Goal: Find specific page/section: Find specific page/section

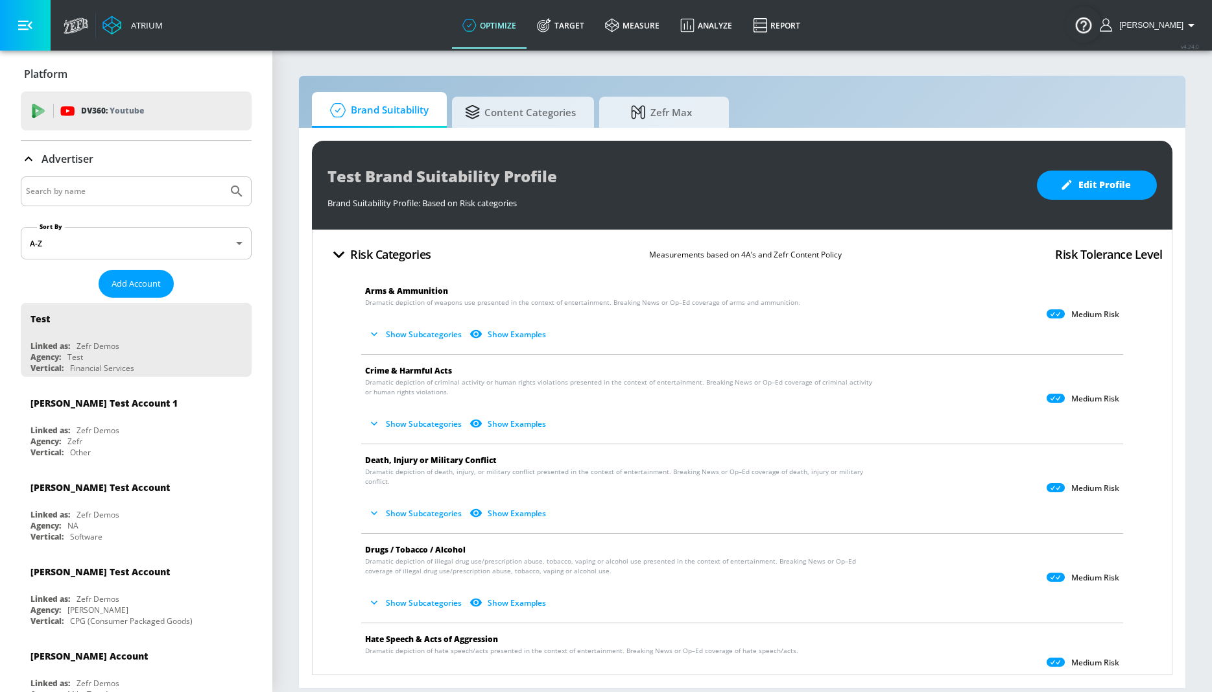
click at [824, 84] on div "Brand Suitability Content Categories Zefr Max Test Brand Suitability Profile Br…" at bounding box center [742, 381] width 888 height 613
click at [567, 121] on span "Content Categories" at bounding box center [520, 110] width 111 height 31
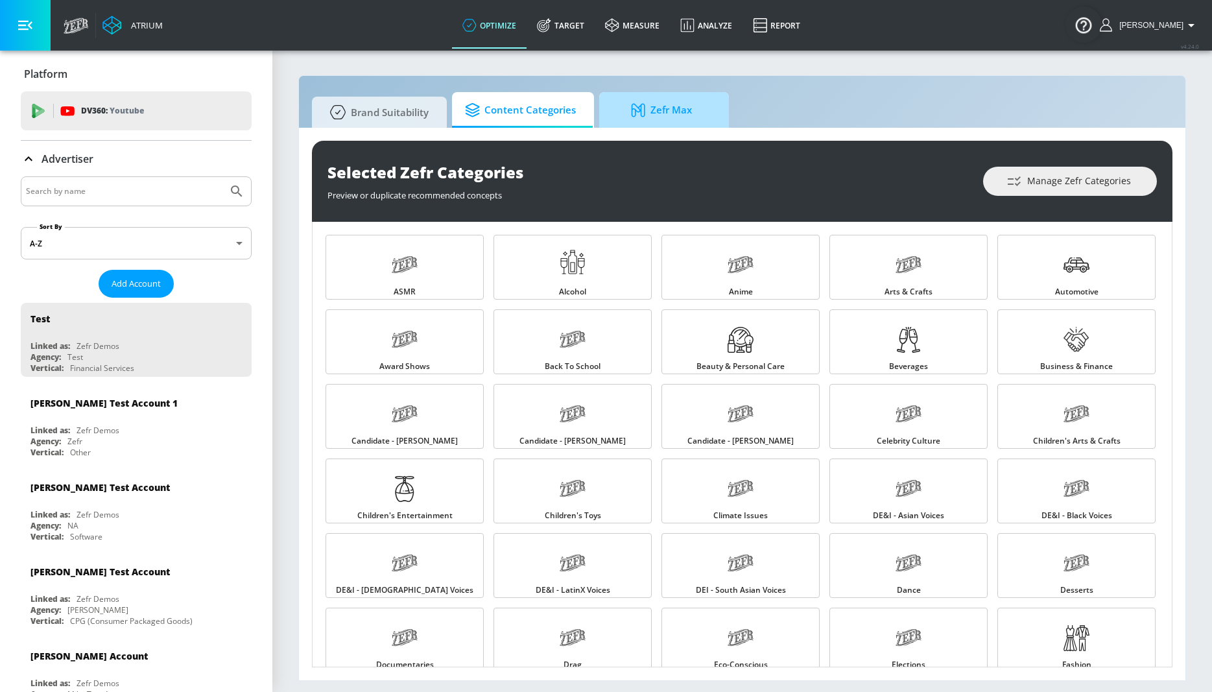
click at [676, 102] on span "Zefr Max" at bounding box center [661, 110] width 99 height 31
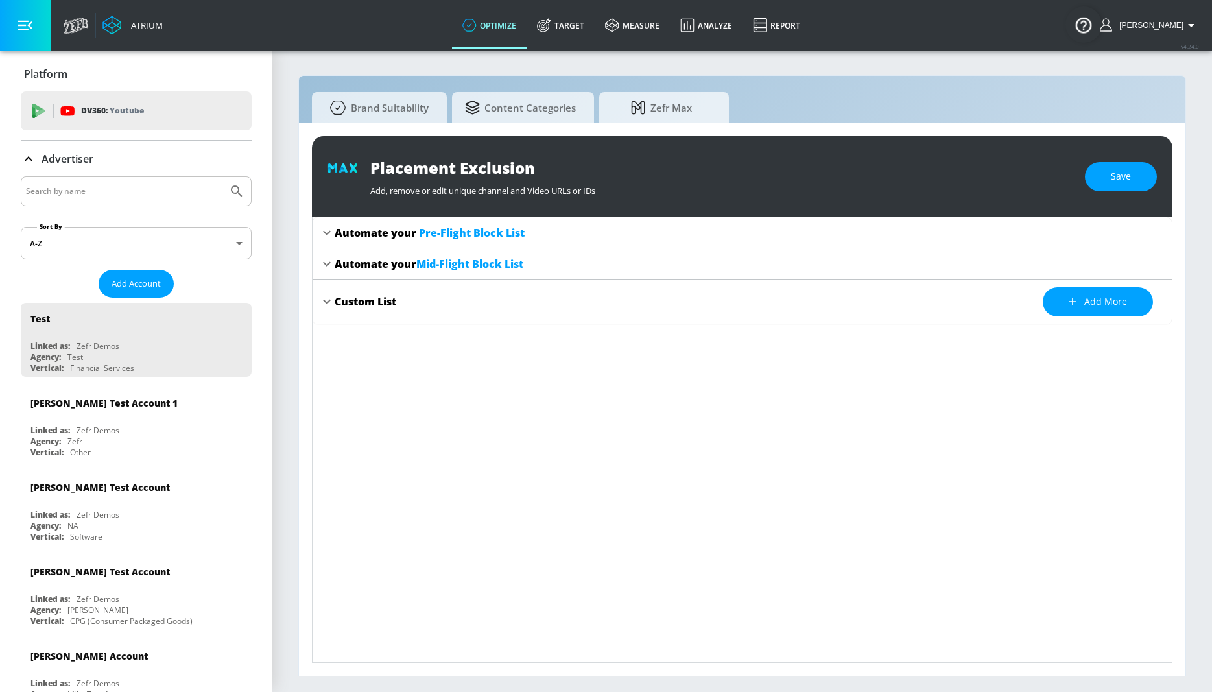
click at [308, 35] on div "Atrium optimize Target measure Analyze Report optimize Target measure Analyze R…" at bounding box center [634, 25] width 1155 height 51
